Goal: Information Seeking & Learning: Learn about a topic

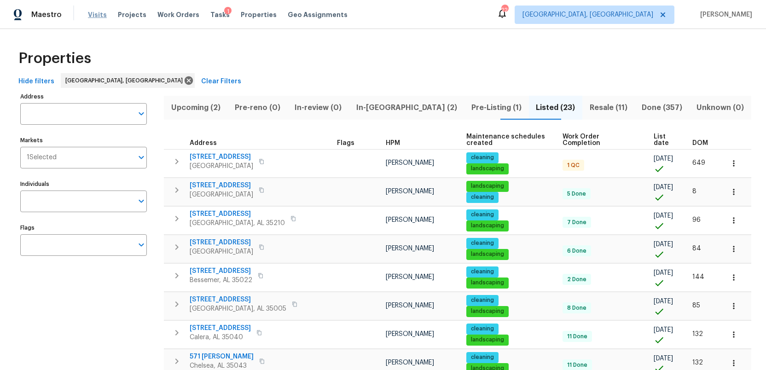
click at [89, 17] on span "Visits" at bounding box center [97, 14] width 19 height 9
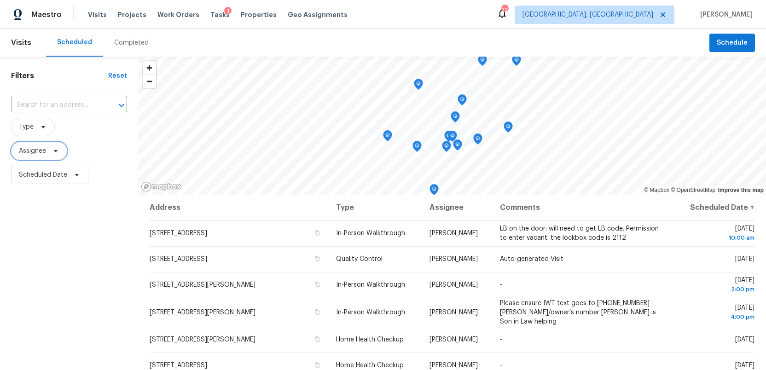
click at [45, 152] on span "Assignee" at bounding box center [32, 150] width 27 height 9
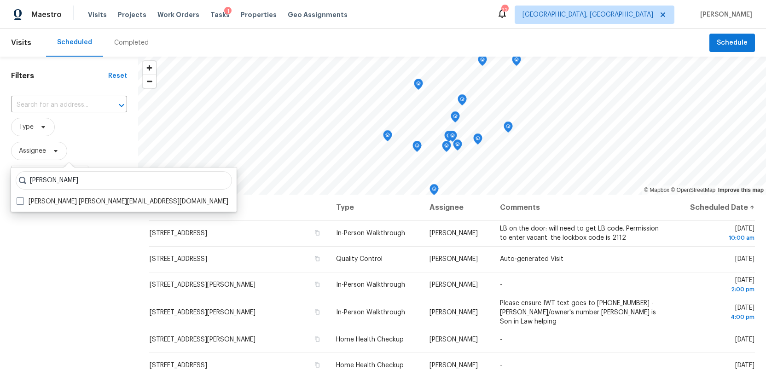
type input "ruth franczyk"
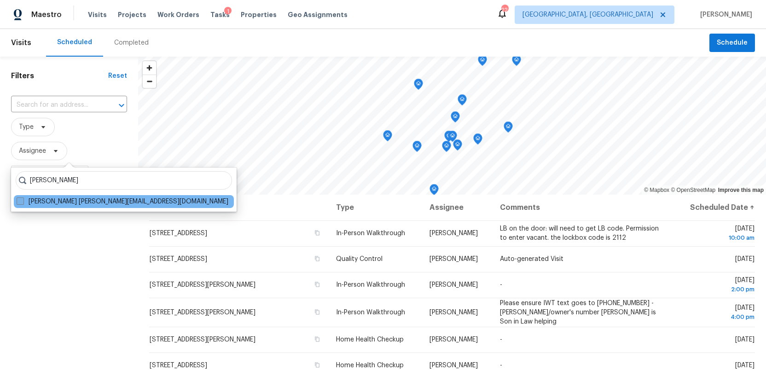
click at [19, 202] on span at bounding box center [20, 200] width 7 height 7
click at [19, 202] on input "Ruth Franczyk ruth@opendoor.com" at bounding box center [20, 200] width 6 height 6
checkbox input "true"
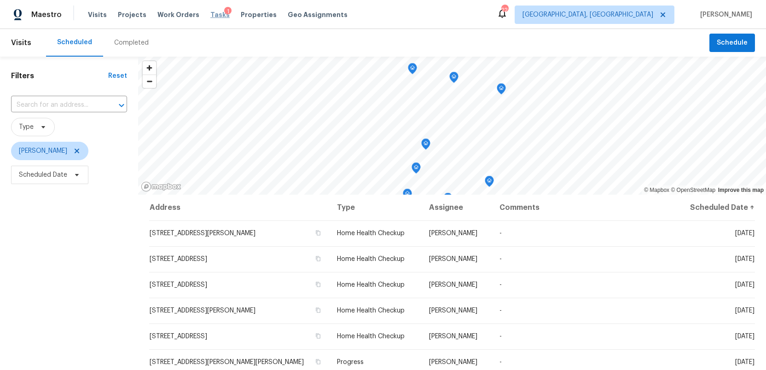
click at [210, 13] on span "Tasks" at bounding box center [219, 15] width 19 height 6
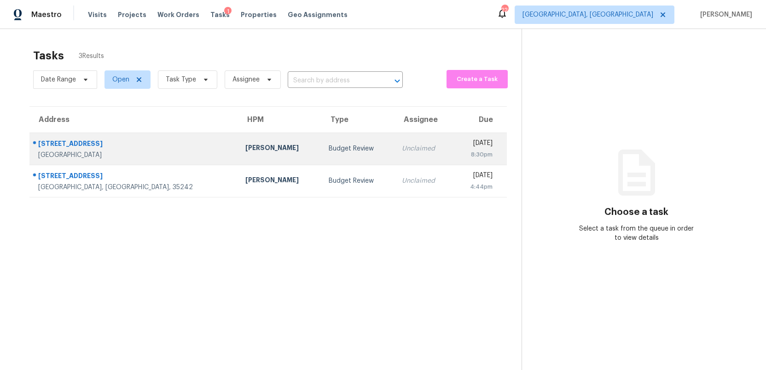
click at [329, 147] on div "Budget Review" at bounding box center [358, 148] width 58 height 9
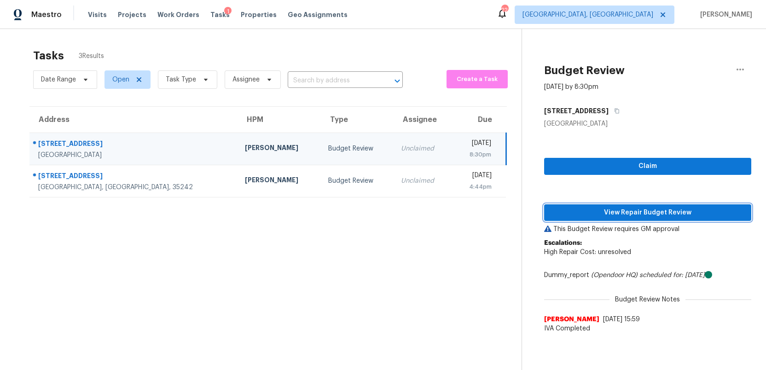
click at [633, 214] on span "View Repair Budget Review" at bounding box center [647, 213] width 192 height 12
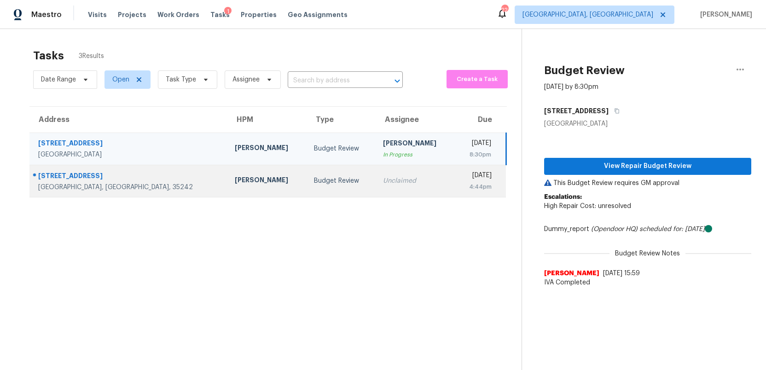
click at [306, 187] on td "Budget Review" at bounding box center [340, 181] width 69 height 32
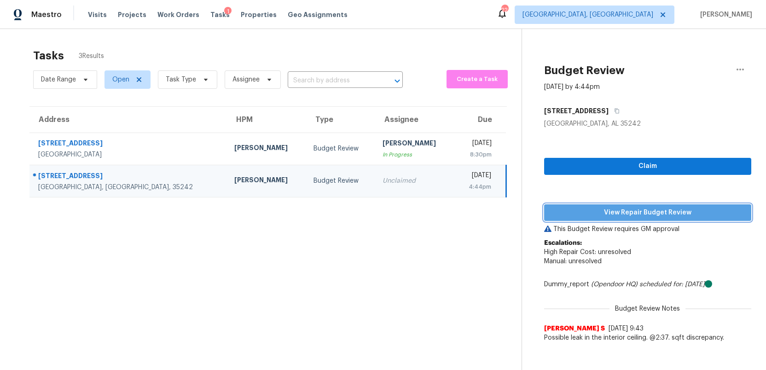
click at [611, 213] on span "View Repair Budget Review" at bounding box center [647, 213] width 192 height 12
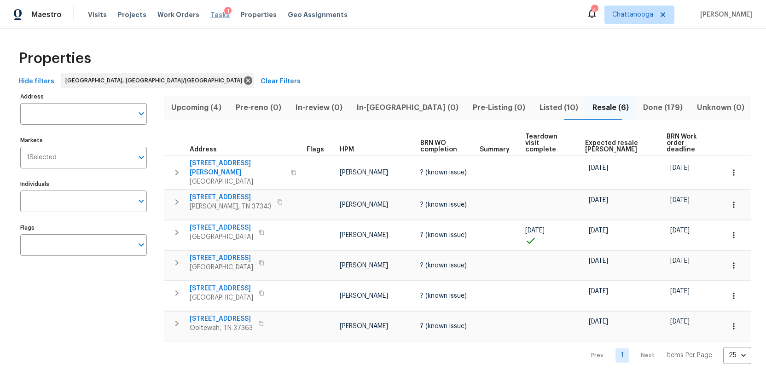
click at [210, 13] on span "Tasks" at bounding box center [219, 15] width 19 height 6
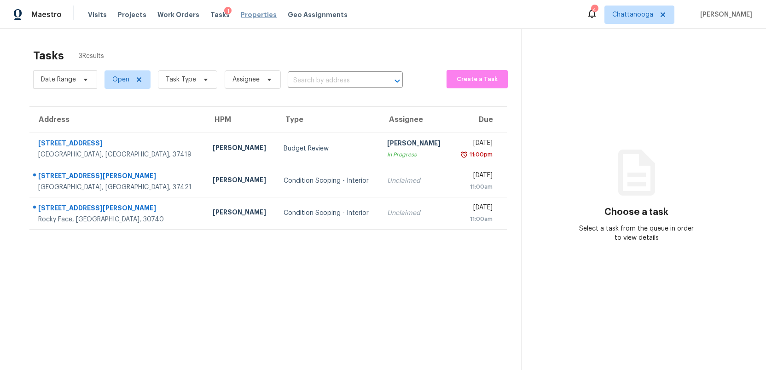
click at [246, 17] on span "Properties" at bounding box center [259, 14] width 36 height 9
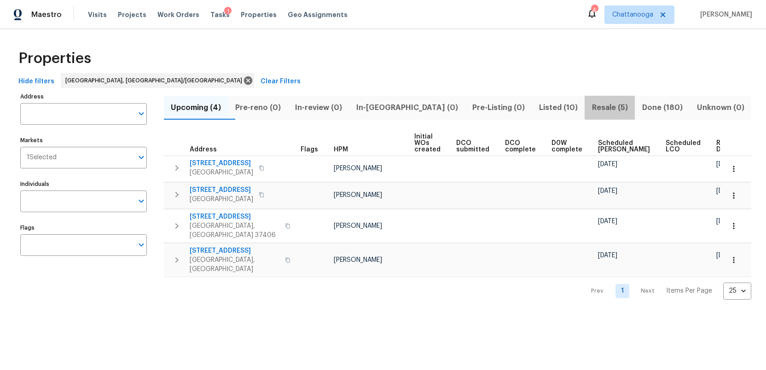
click at [593, 108] on span "Resale (5)" at bounding box center [609, 107] width 39 height 13
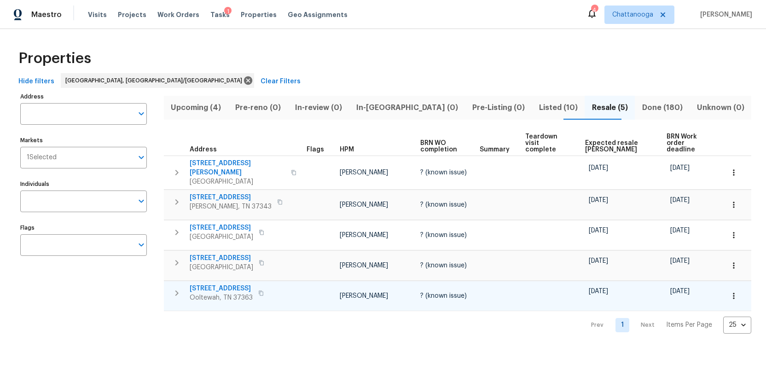
click at [214, 284] on span "7110 Ridgestone Dr" at bounding box center [221, 288] width 63 height 9
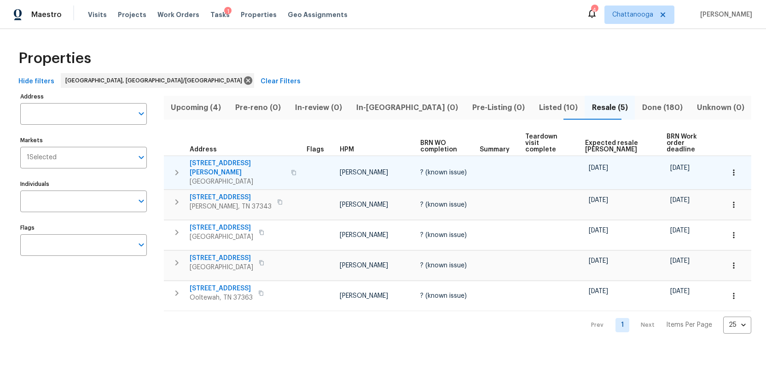
click at [205, 159] on span "7619 Bishop Dr" at bounding box center [238, 168] width 96 height 18
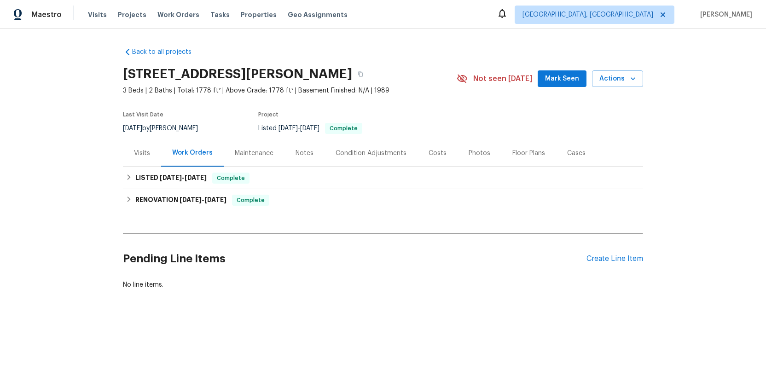
click at [478, 154] on div "Photos" at bounding box center [479, 153] width 22 height 9
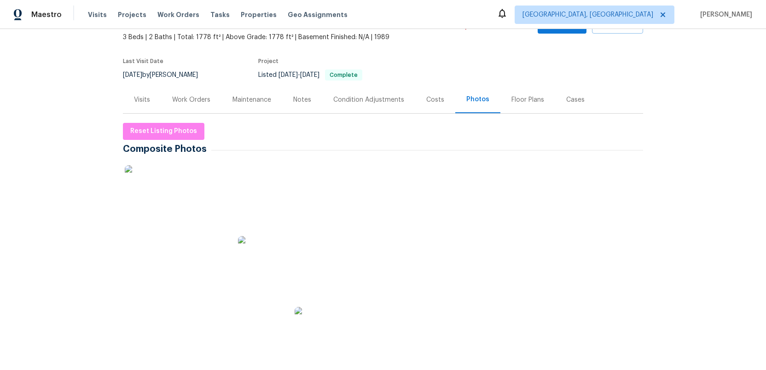
scroll to position [62, 0]
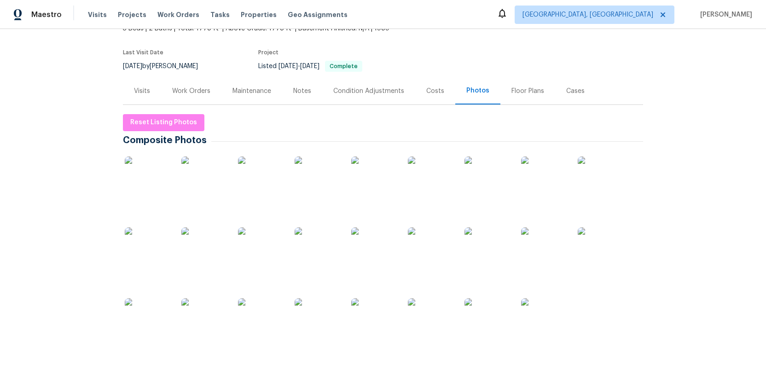
click at [146, 185] on img at bounding box center [148, 179] width 46 height 46
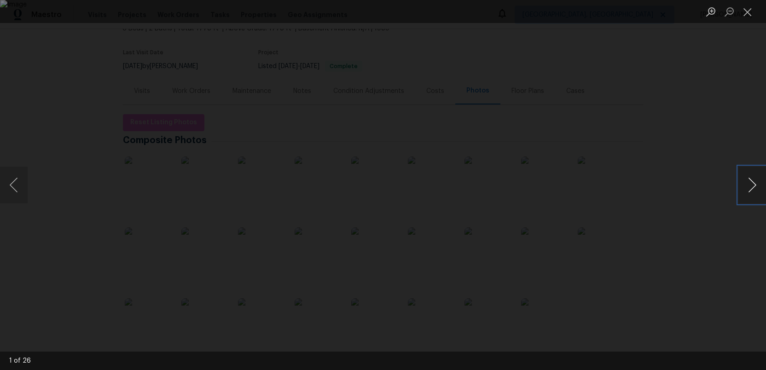
click at [754, 194] on button "Next image" at bounding box center [752, 185] width 28 height 37
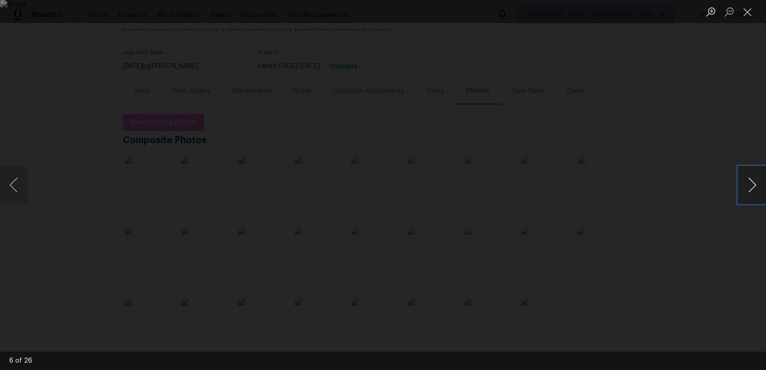
click at [754, 194] on button "Next image" at bounding box center [752, 185] width 28 height 37
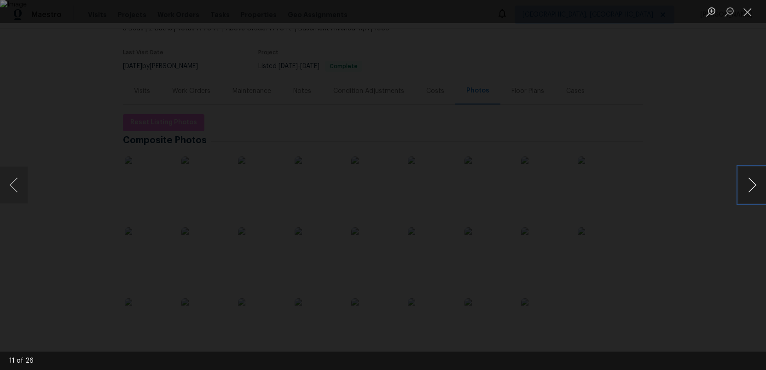
click at [754, 194] on button "Next image" at bounding box center [752, 185] width 28 height 37
click at [743, 188] on button "Next image" at bounding box center [752, 185] width 28 height 37
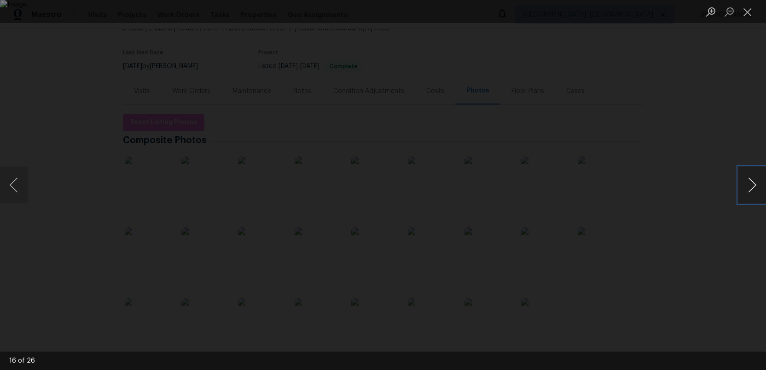
click at [743, 188] on button "Next image" at bounding box center [752, 185] width 28 height 37
click at [746, 11] on button "Close lightbox" at bounding box center [747, 12] width 18 height 16
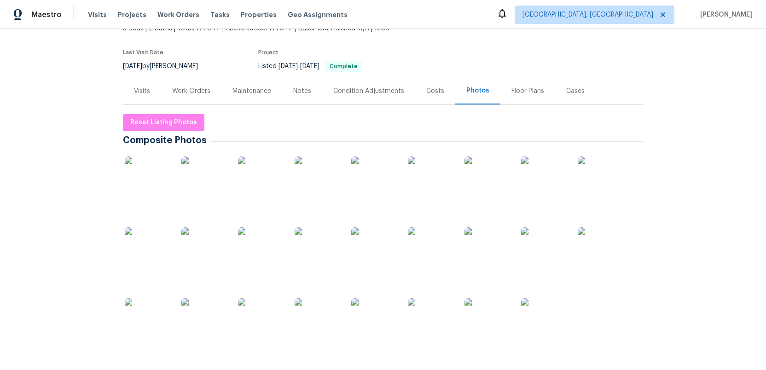
scroll to position [0, 0]
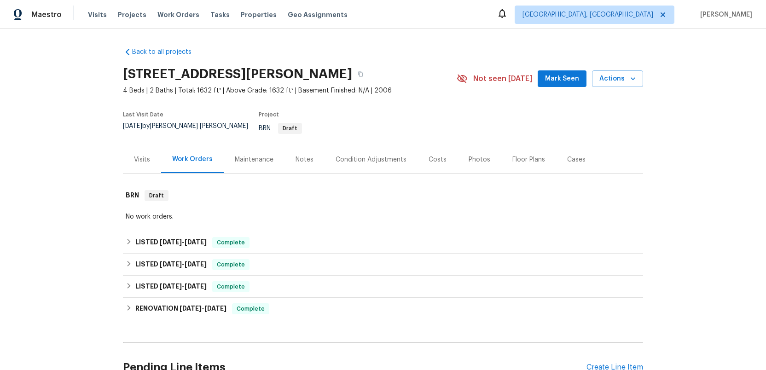
click at [470, 157] on div "Photos" at bounding box center [479, 159] width 22 height 9
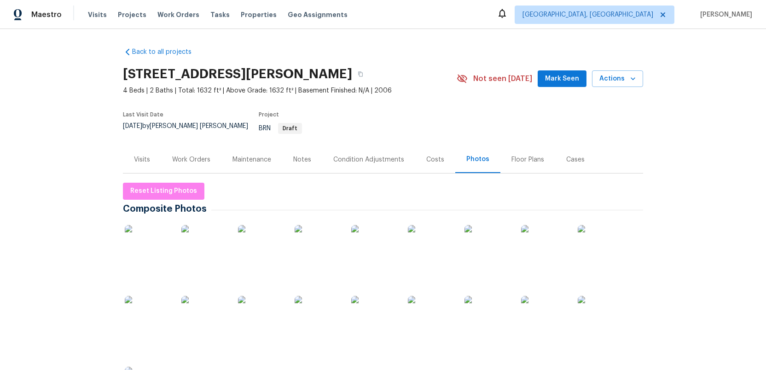
click at [149, 236] on img at bounding box center [148, 248] width 46 height 46
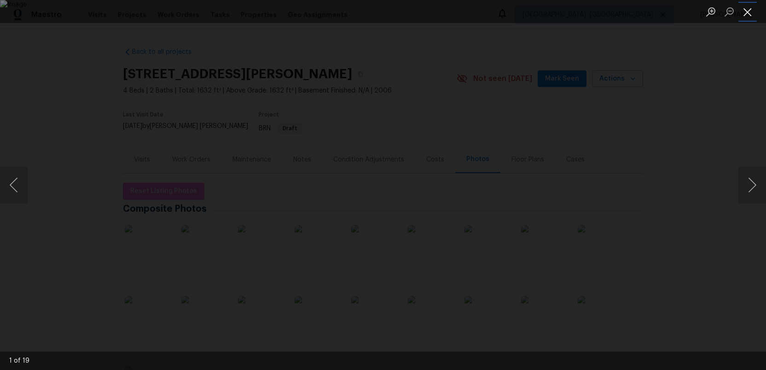
click at [751, 10] on button "Close lightbox" at bounding box center [747, 12] width 18 height 16
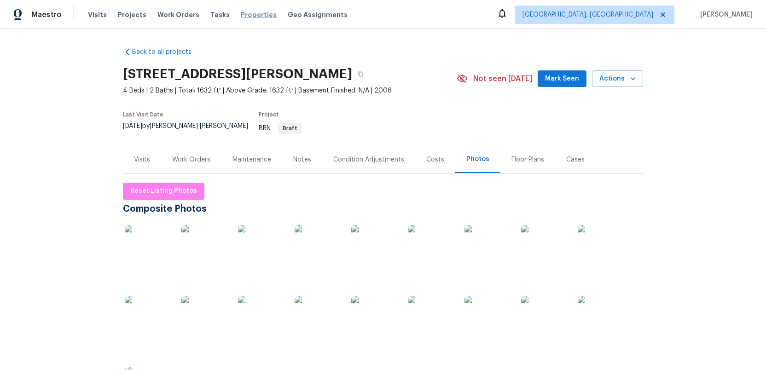
click at [243, 13] on span "Properties" at bounding box center [259, 14] width 36 height 9
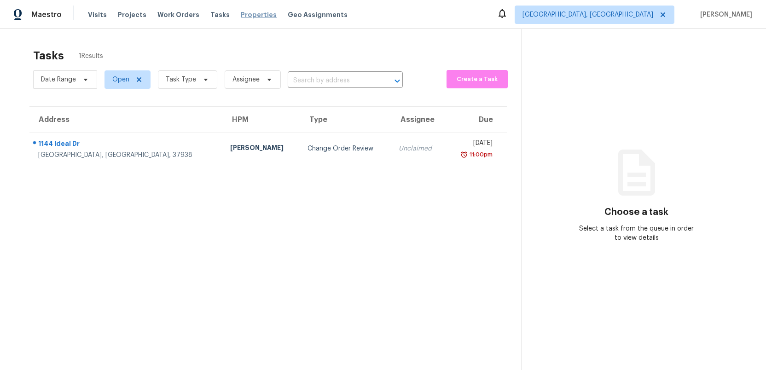
click at [241, 12] on span "Properties" at bounding box center [259, 14] width 36 height 9
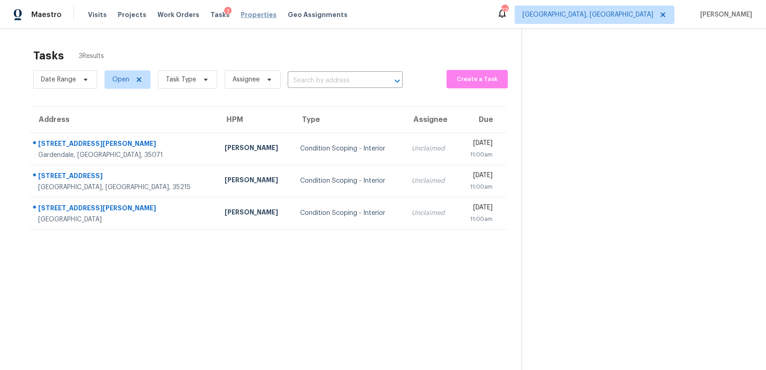
click at [244, 14] on span "Properties" at bounding box center [259, 14] width 36 height 9
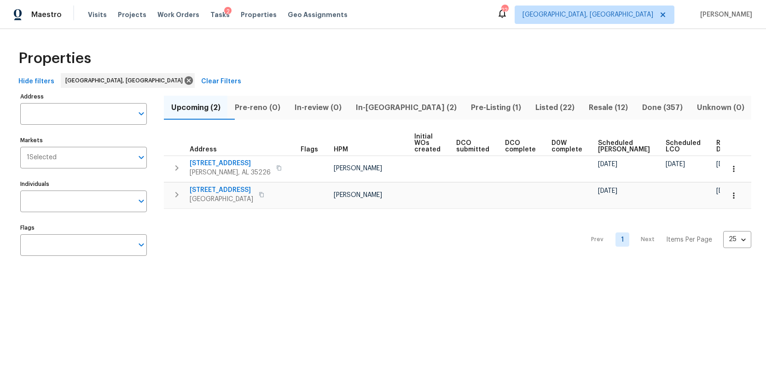
click at [590, 106] on span "Resale (12)" at bounding box center [608, 107] width 42 height 13
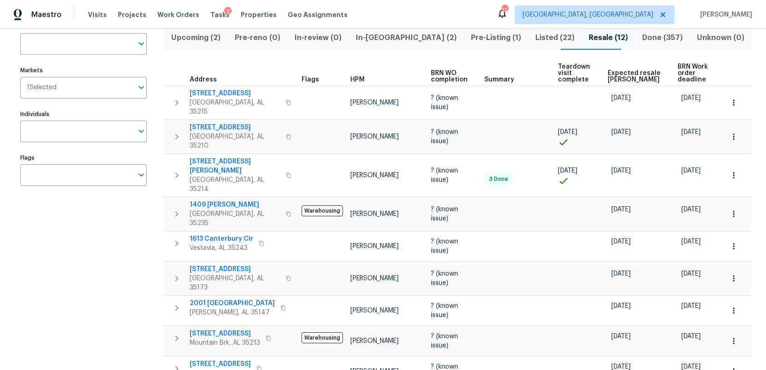
scroll to position [74, 0]
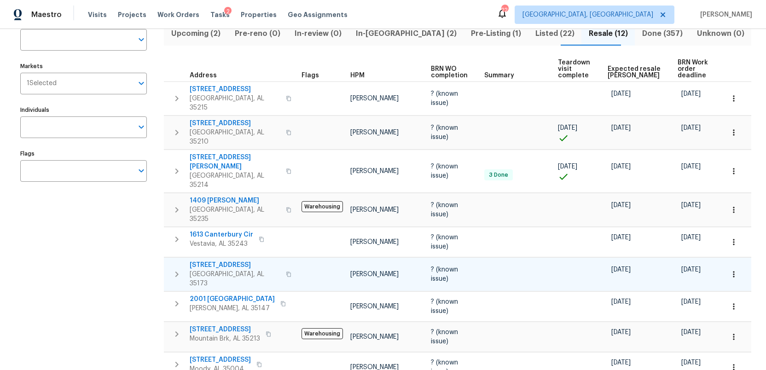
click at [219, 260] on span "[STREET_ADDRESS]" at bounding box center [235, 264] width 91 height 9
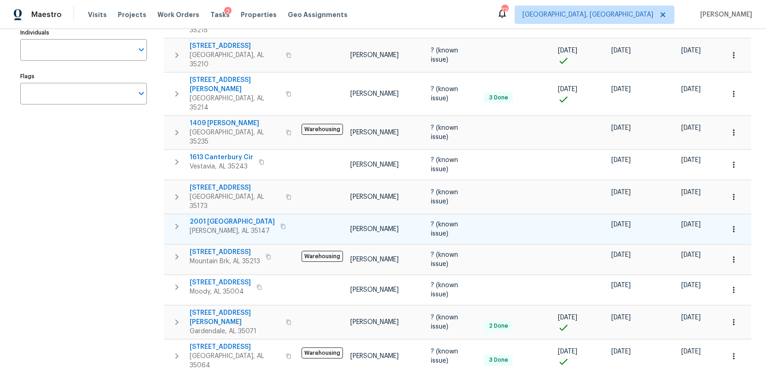
scroll to position [160, 0]
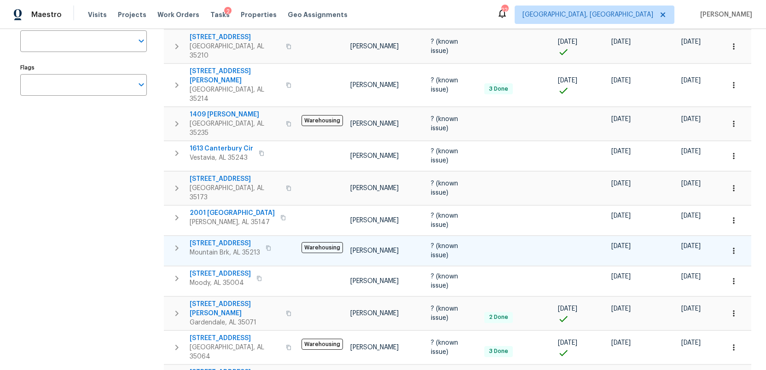
click at [212, 239] on span "316 Cross Ridge Rd" at bounding box center [225, 243] width 70 height 9
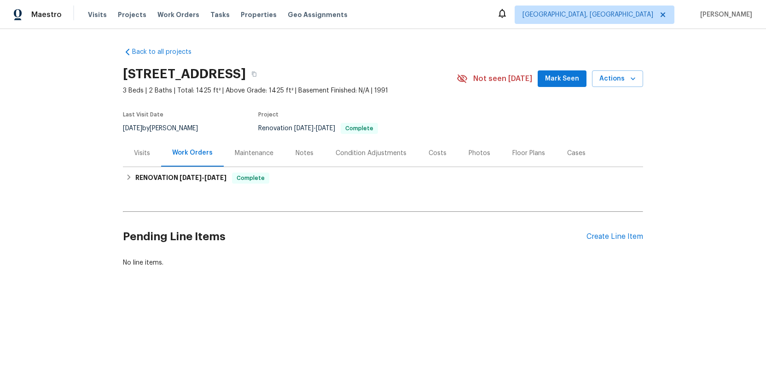
click at [134, 153] on div "Visits" at bounding box center [142, 153] width 16 height 9
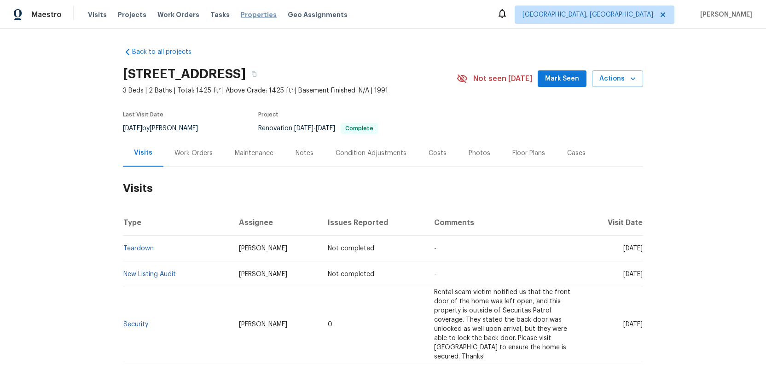
click at [242, 17] on span "Properties" at bounding box center [259, 14] width 36 height 9
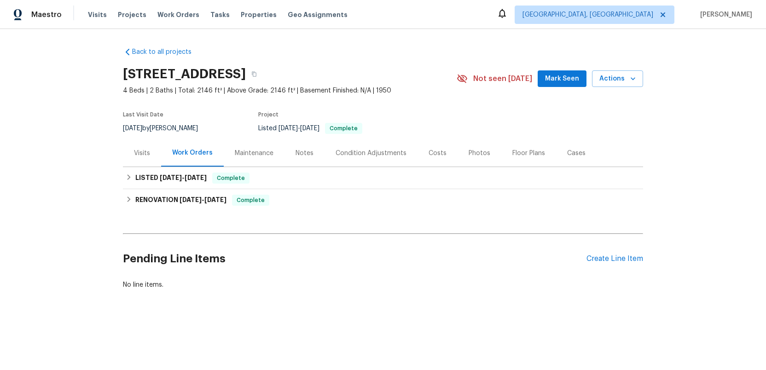
click at [471, 153] on div "Photos" at bounding box center [479, 153] width 22 height 9
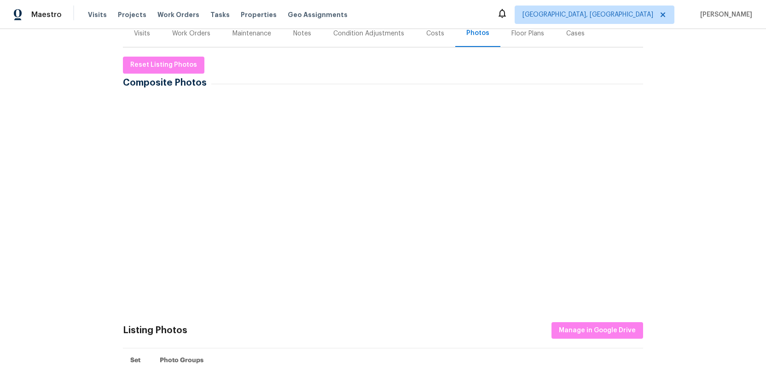
scroll to position [120, 0]
click at [139, 116] on img at bounding box center [148, 121] width 46 height 46
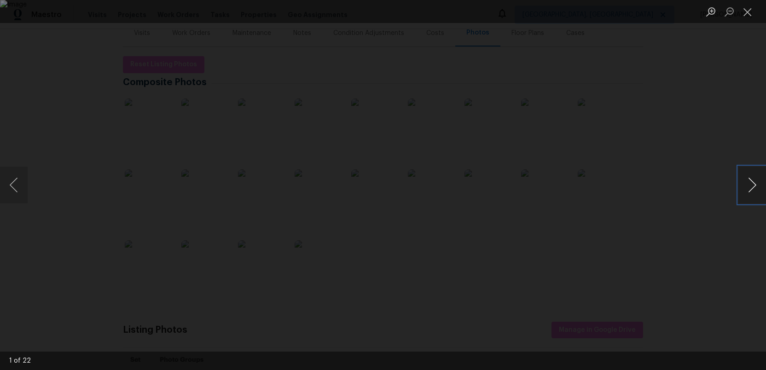
click at [747, 187] on button "Next image" at bounding box center [752, 185] width 28 height 37
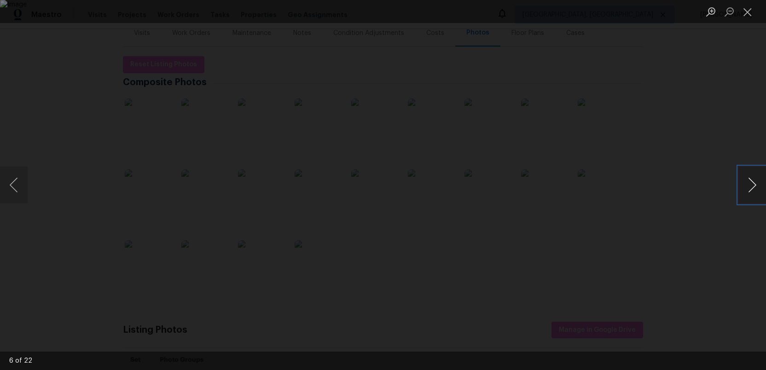
click at [747, 187] on button "Next image" at bounding box center [752, 185] width 28 height 37
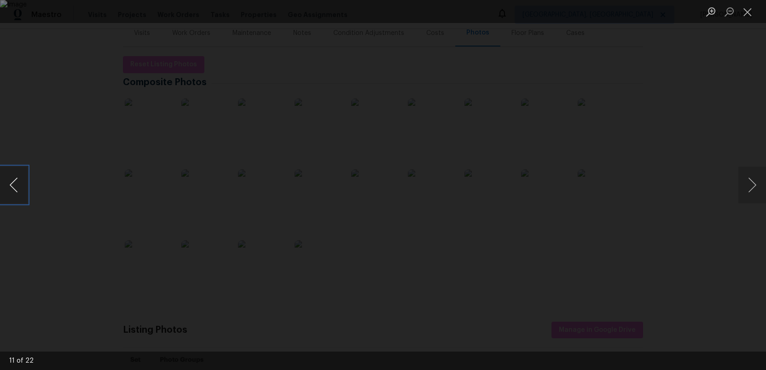
click at [8, 182] on button "Previous image" at bounding box center [14, 185] width 28 height 37
click at [750, 183] on button "Next image" at bounding box center [752, 185] width 28 height 37
click at [10, 182] on button "Previous image" at bounding box center [14, 185] width 28 height 37
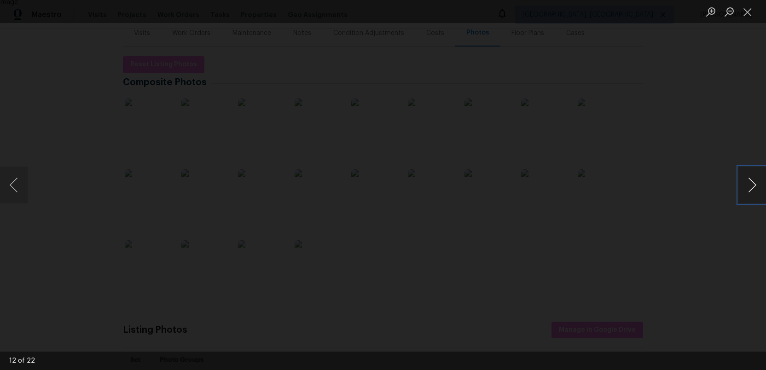
click at [752, 193] on button "Next image" at bounding box center [752, 185] width 28 height 37
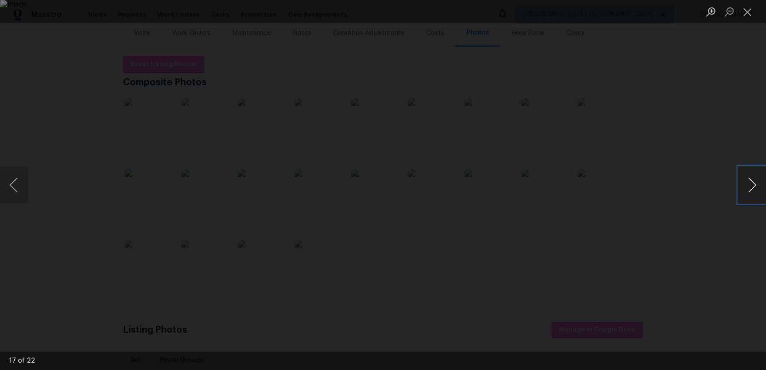
click at [752, 193] on button "Next image" at bounding box center [752, 185] width 28 height 37
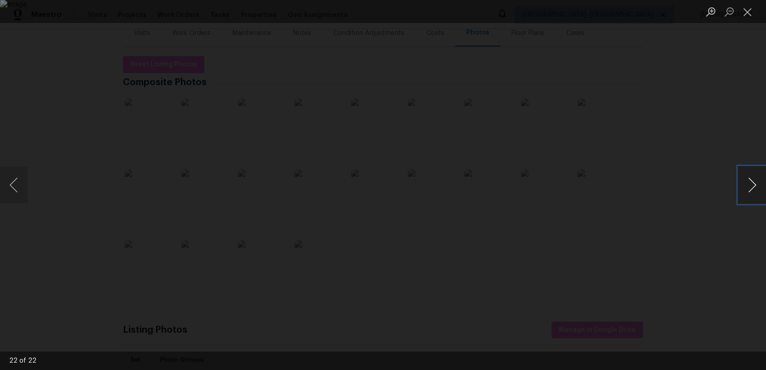
click at [752, 193] on button "Next image" at bounding box center [752, 185] width 28 height 37
click at [743, 13] on button "Close lightbox" at bounding box center [747, 12] width 18 height 16
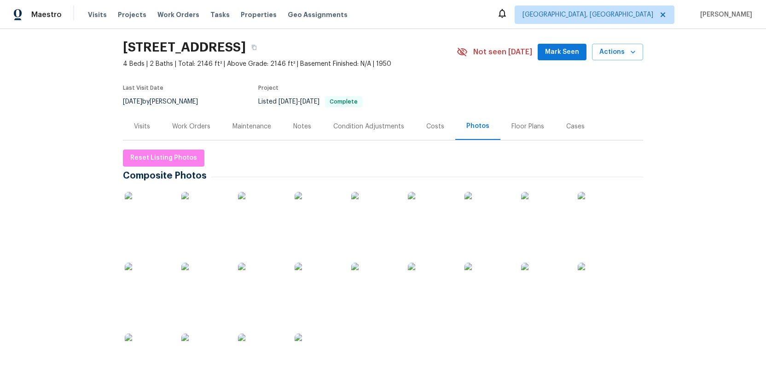
scroll to position [3, 0]
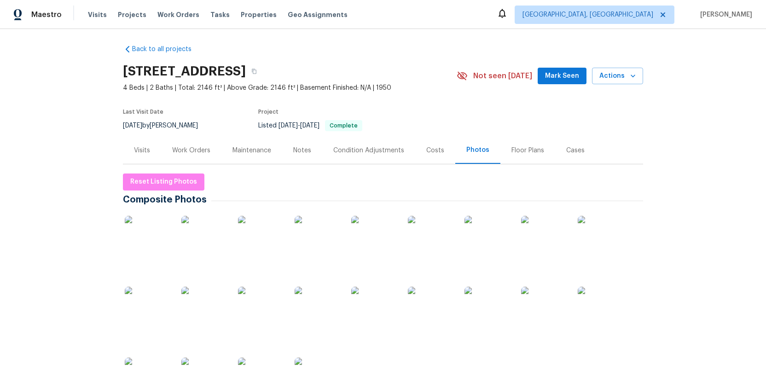
click at [138, 150] on div "Visits" at bounding box center [142, 150] width 16 height 9
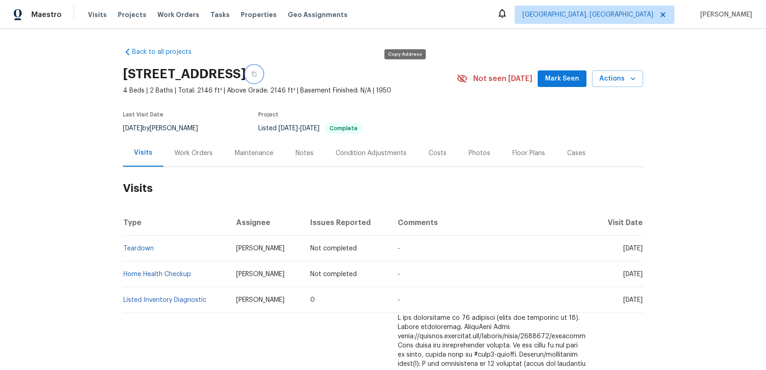
click at [257, 73] on icon "button" at bounding box center [254, 74] width 6 height 6
